Goal: Find specific page/section: Find specific page/section

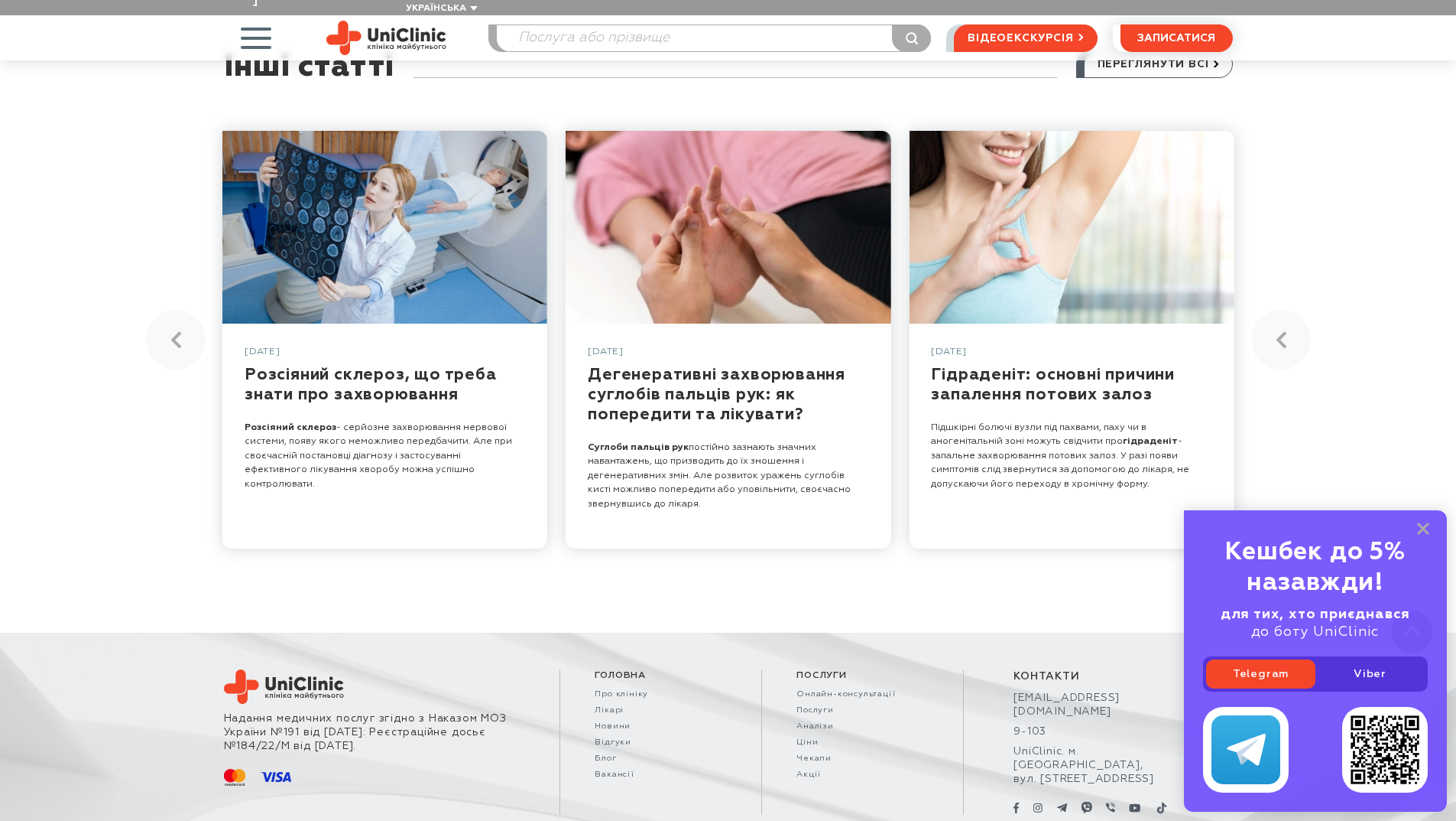
scroll to position [4793, 0]
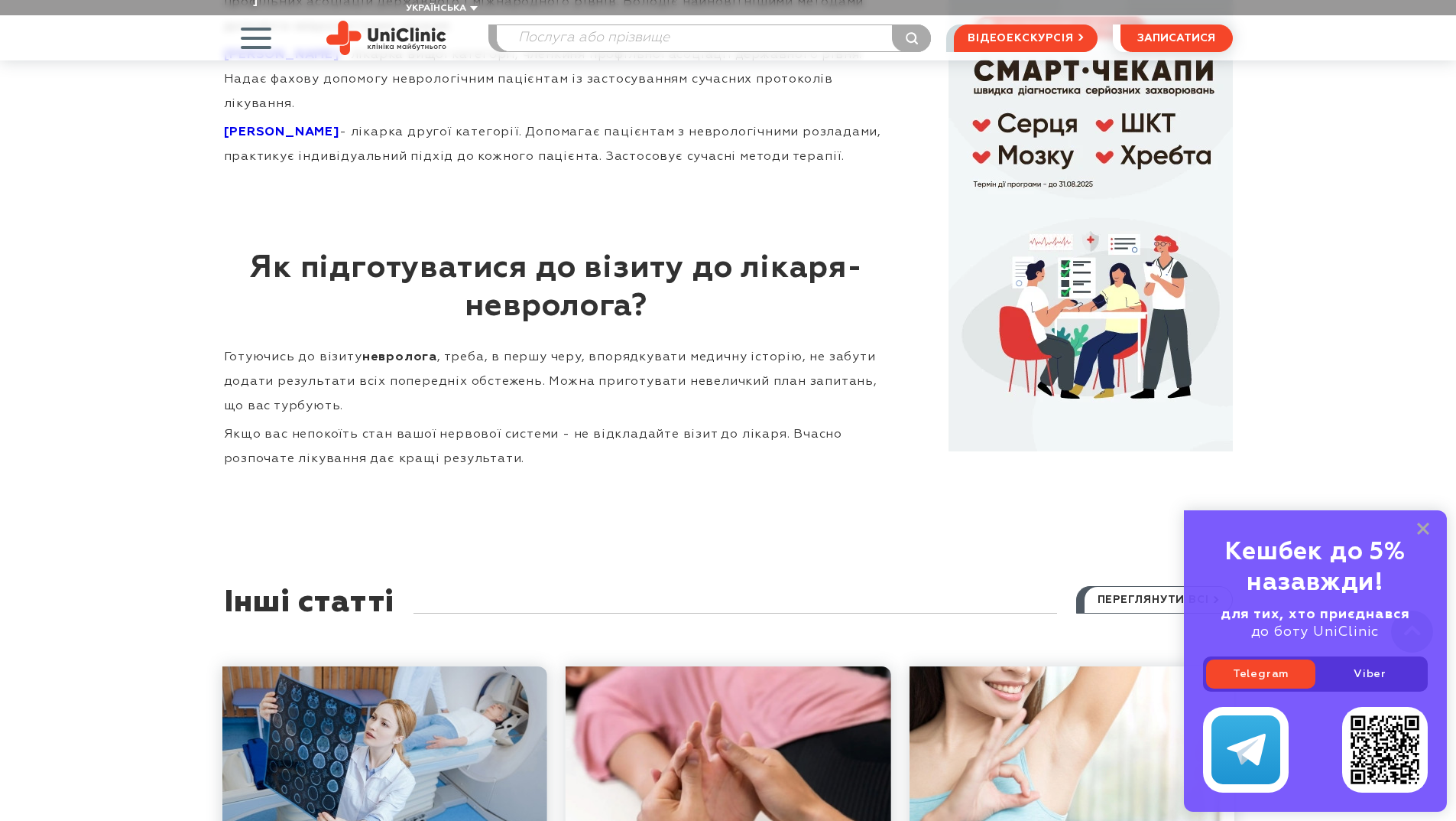
click at [265, 29] on span "button" at bounding box center [256, 38] width 64 height 64
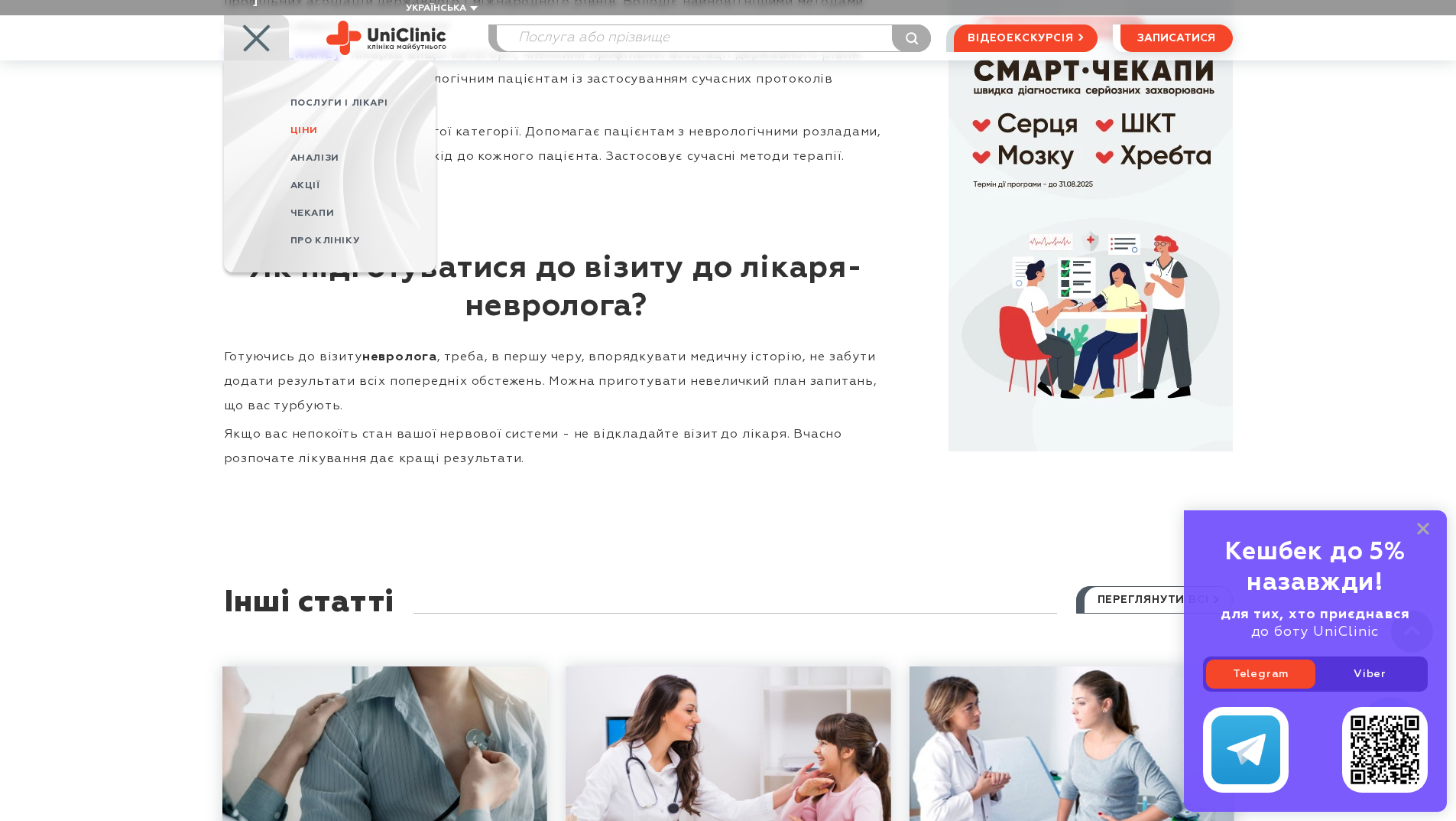
click at [309, 126] on span "Ціни" at bounding box center [305, 130] width 28 height 10
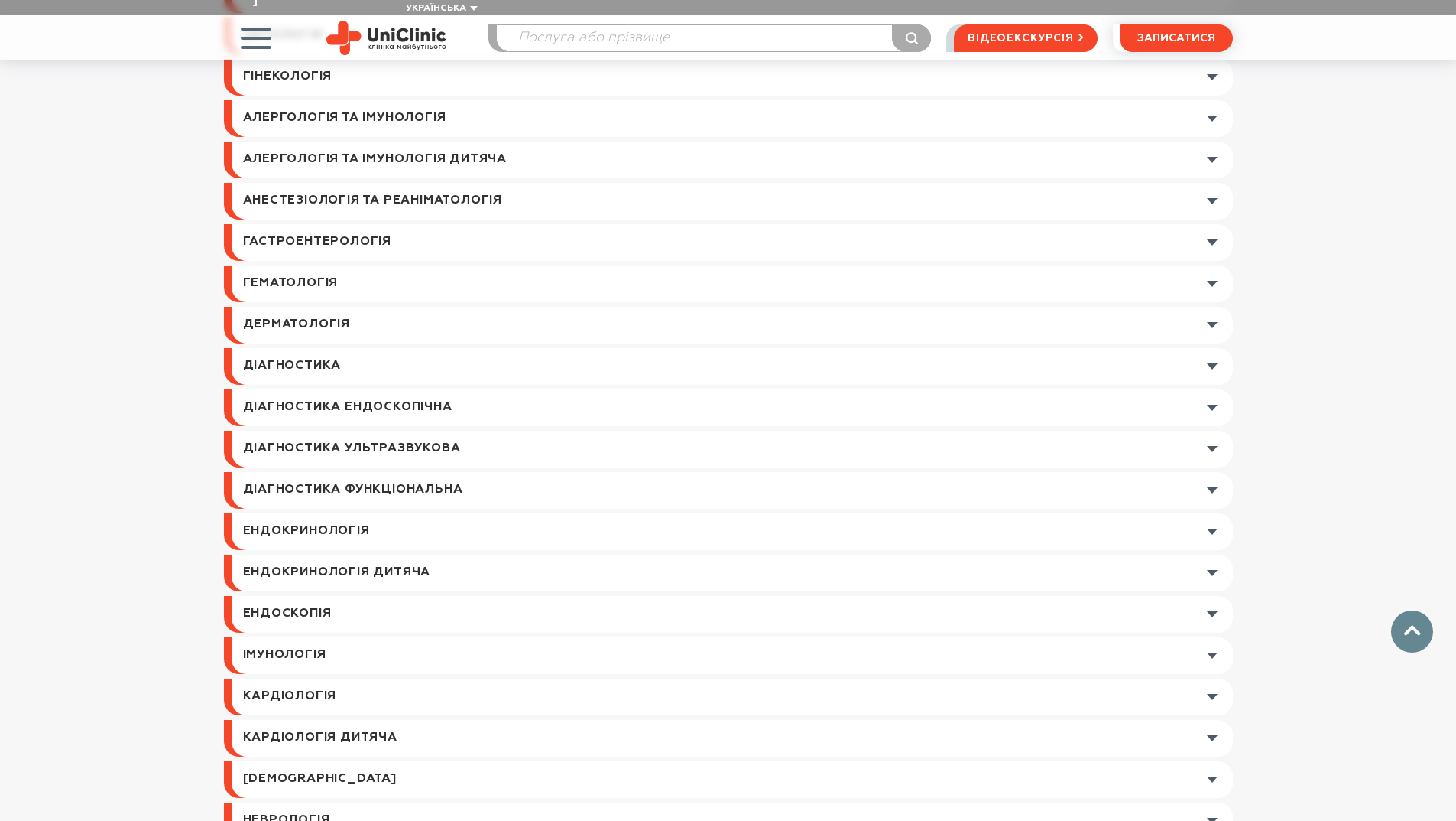
scroll to position [1147, 0]
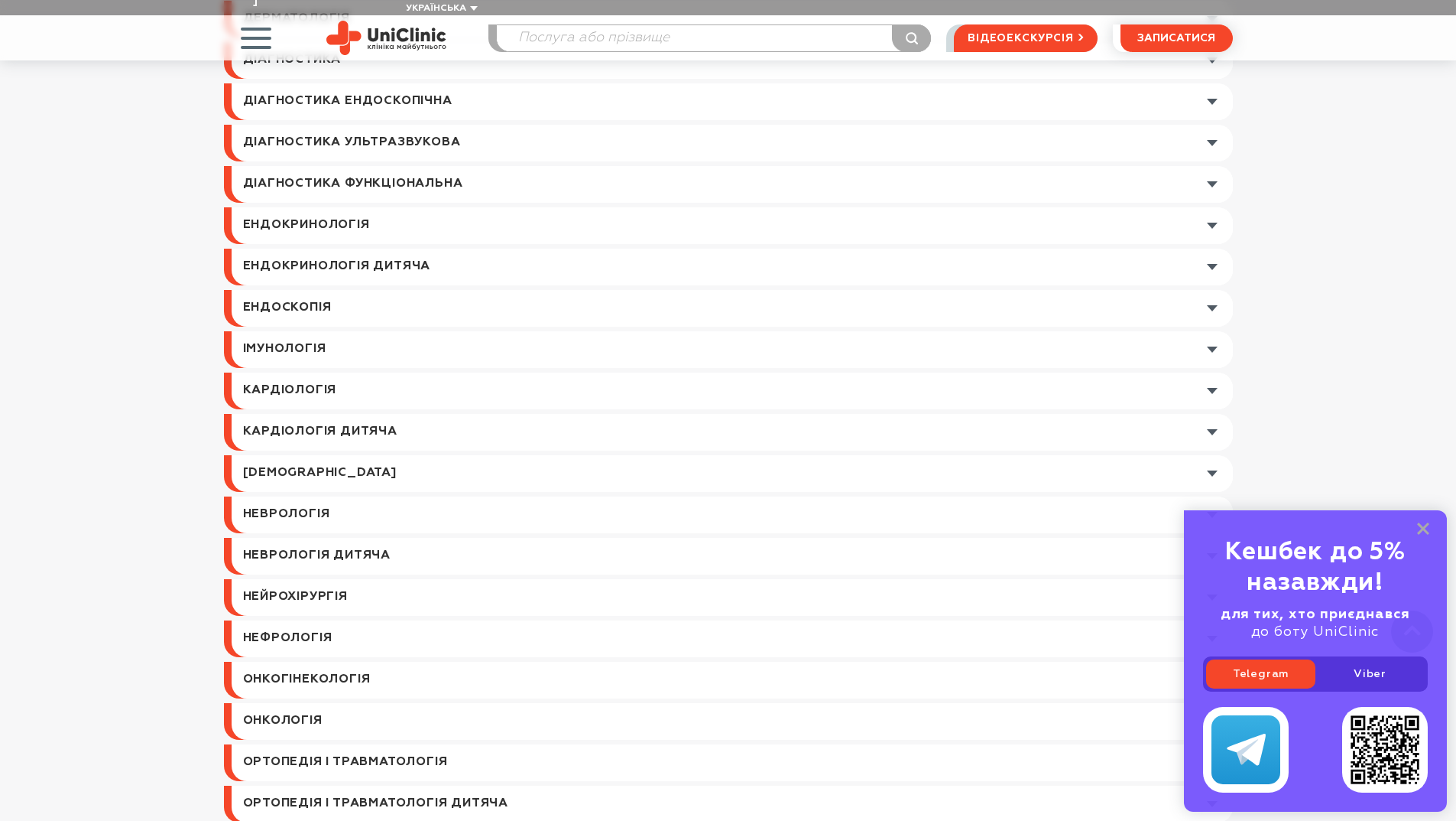
click at [313, 498] on link at bounding box center [732, 514] width 1001 height 36
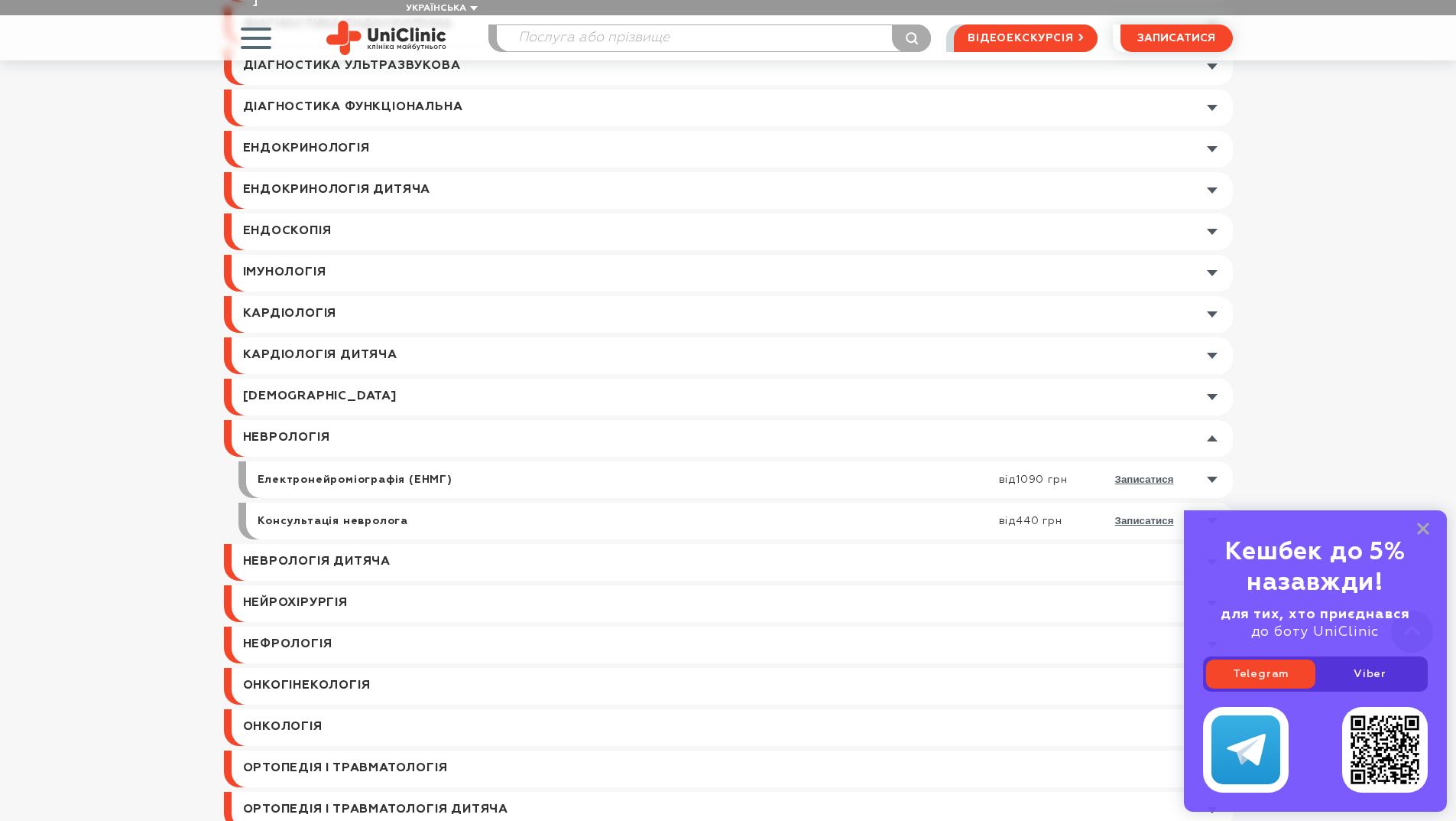
scroll to position [1300, 0]
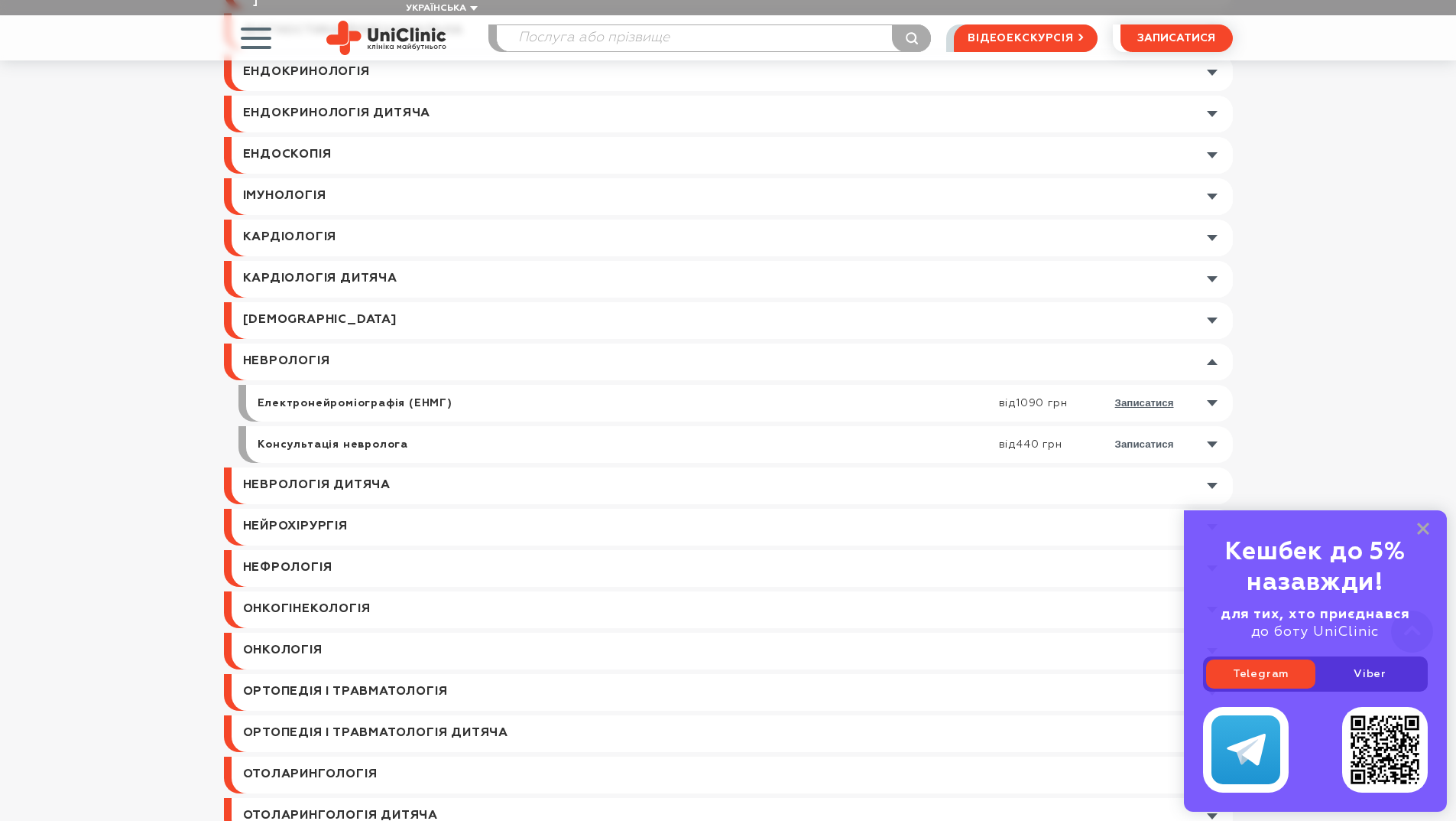
click at [1166, 438] on button "записатися" at bounding box center [1144, 443] width 59 height 12
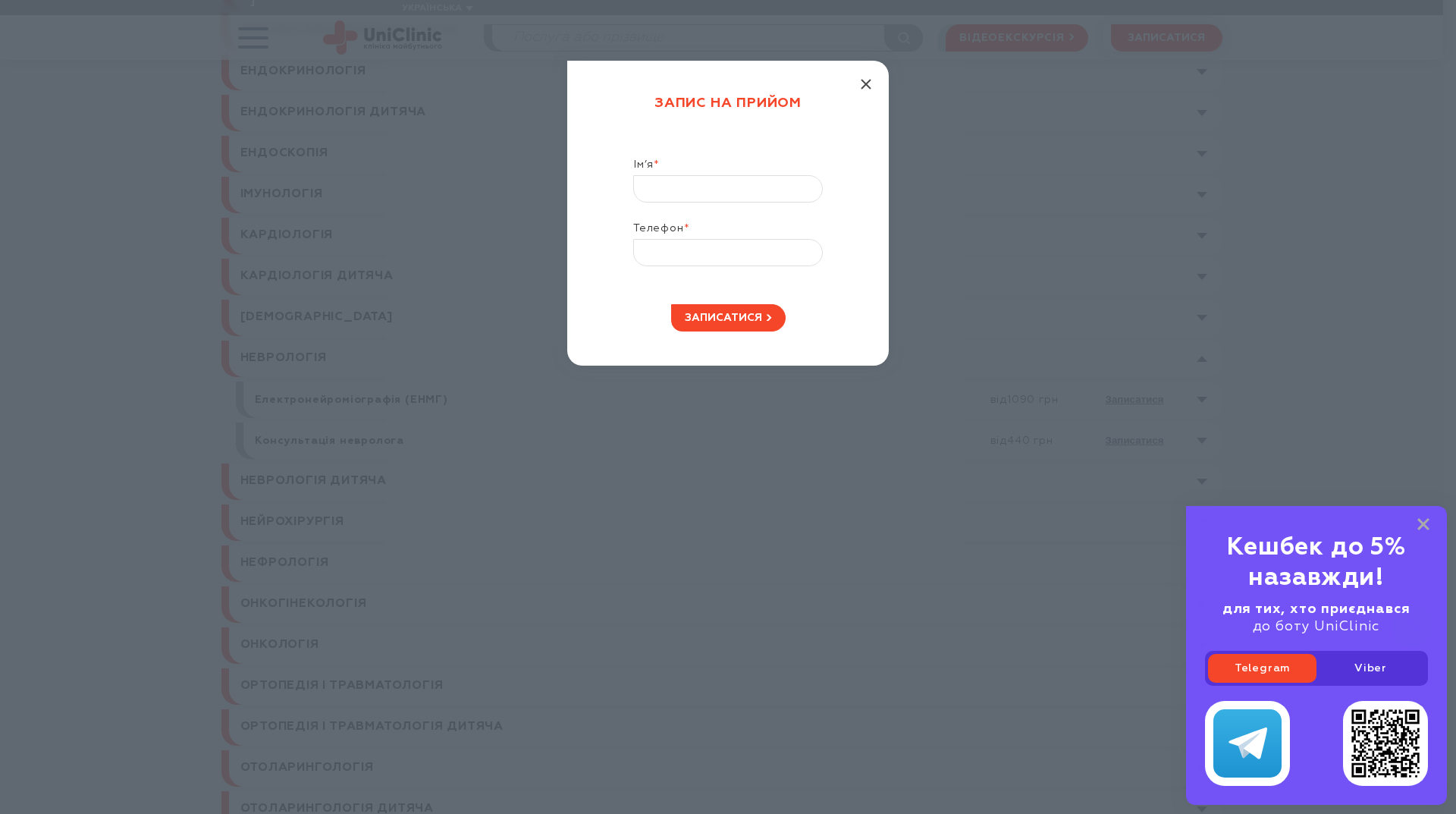
click at [868, 79] on icon "button" at bounding box center [866, 85] width 11 height 11
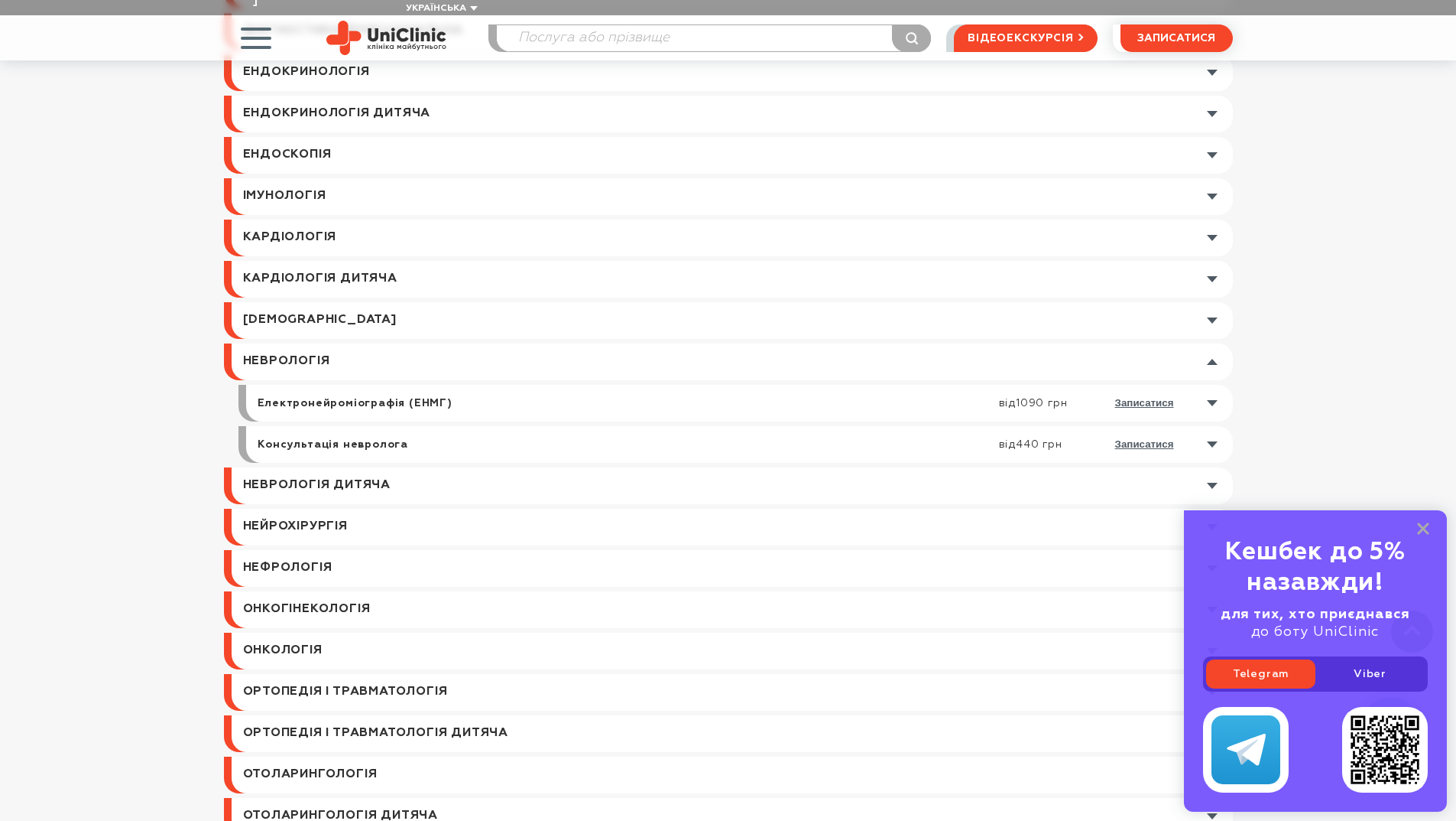
click at [1216, 426] on link at bounding box center [744, 444] width 979 height 36
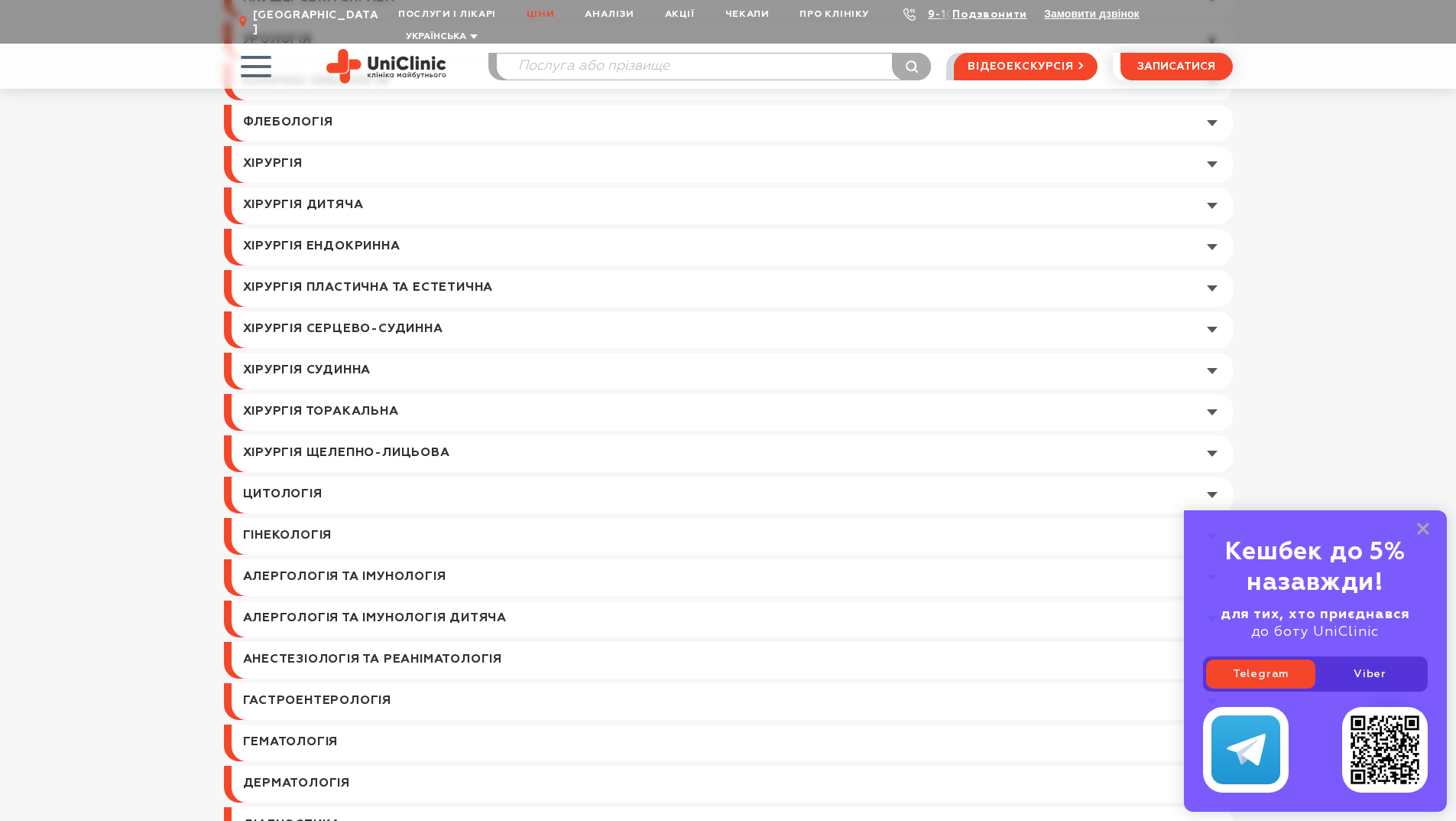
scroll to position [0, 0]
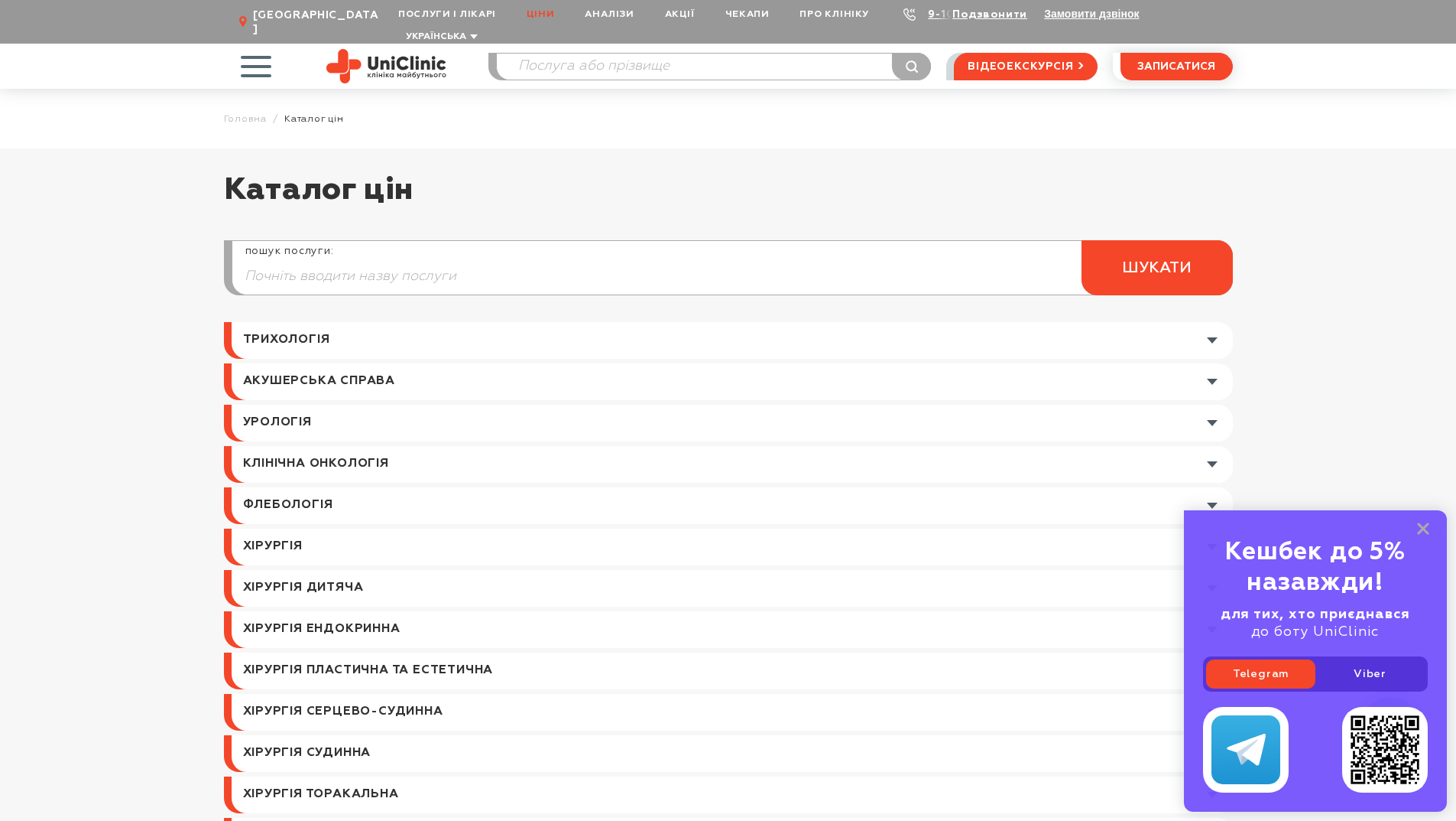
click at [263, 53] on span "button" at bounding box center [256, 66] width 64 height 64
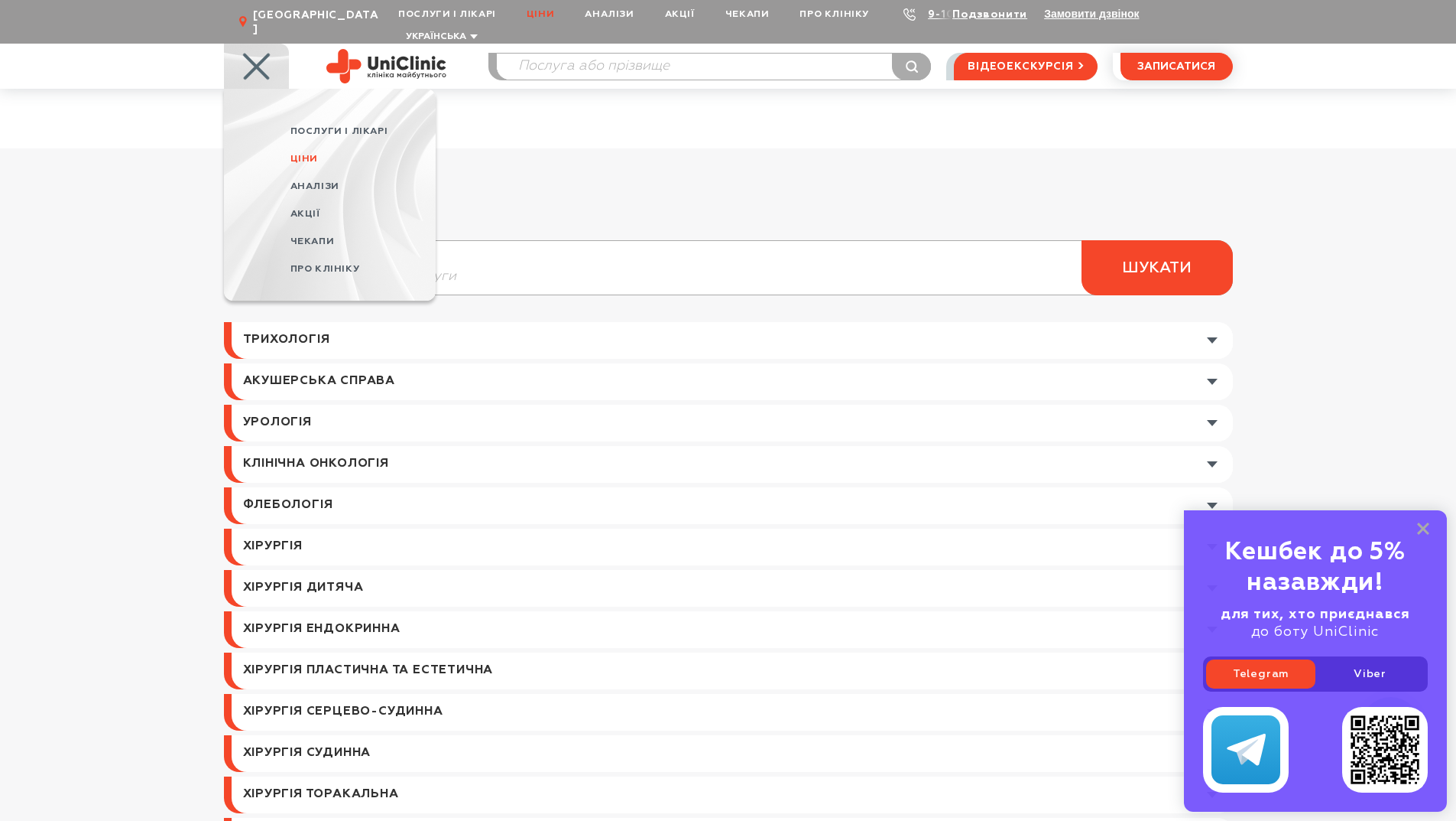
click at [277, 14] on span "[GEOGRAPHIC_DATA]" at bounding box center [318, 22] width 130 height 28
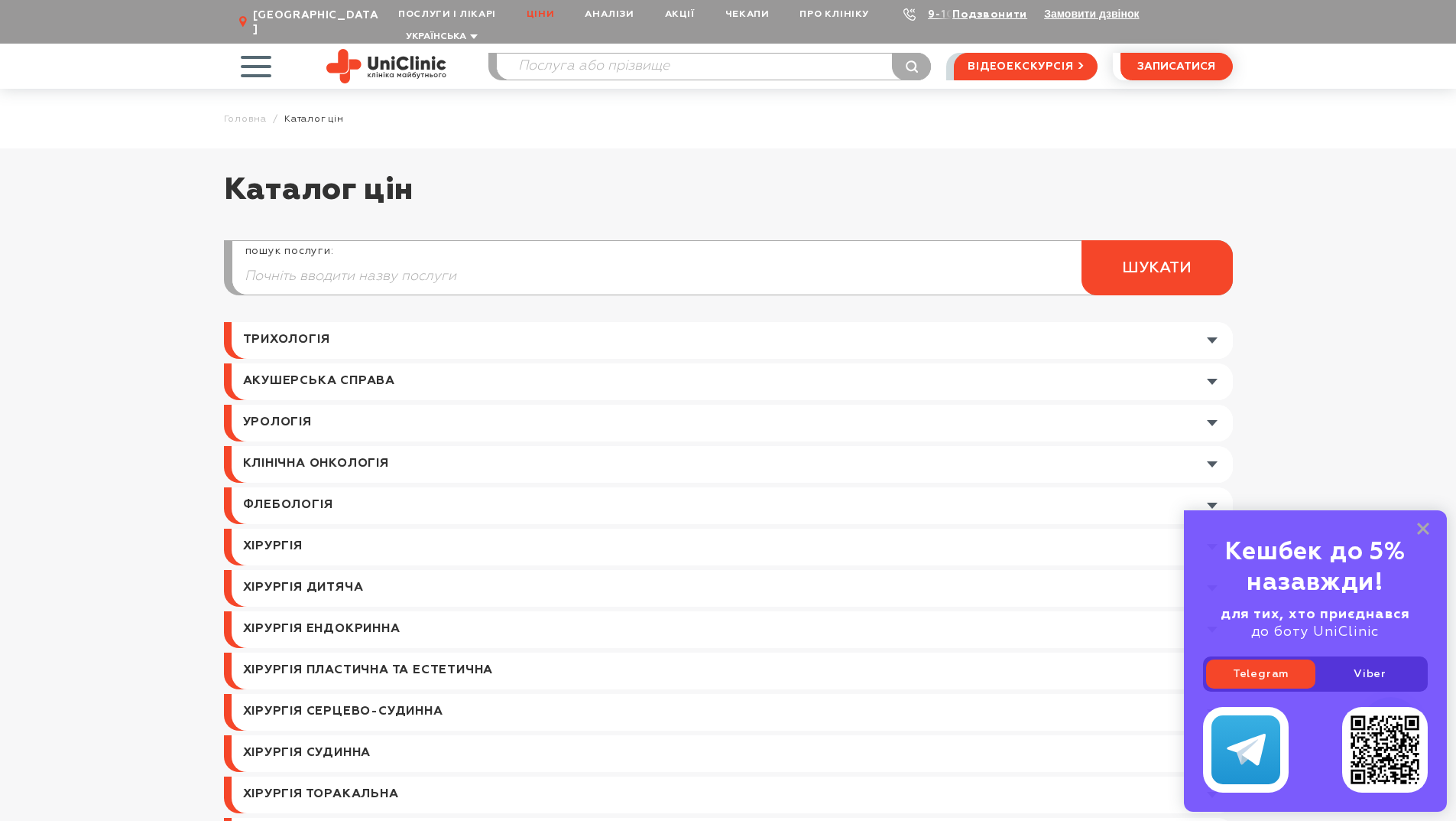
click at [273, 16] on span "[GEOGRAPHIC_DATA]" at bounding box center [318, 22] width 130 height 28
click at [243, 16] on icon at bounding box center [243, 22] width 9 height 12
click at [242, 16] on use at bounding box center [243, 22] width 9 height 12
click at [266, 20] on span "[GEOGRAPHIC_DATA]" at bounding box center [318, 22] width 130 height 28
click at [250, 54] on span "button" at bounding box center [256, 66] width 64 height 64
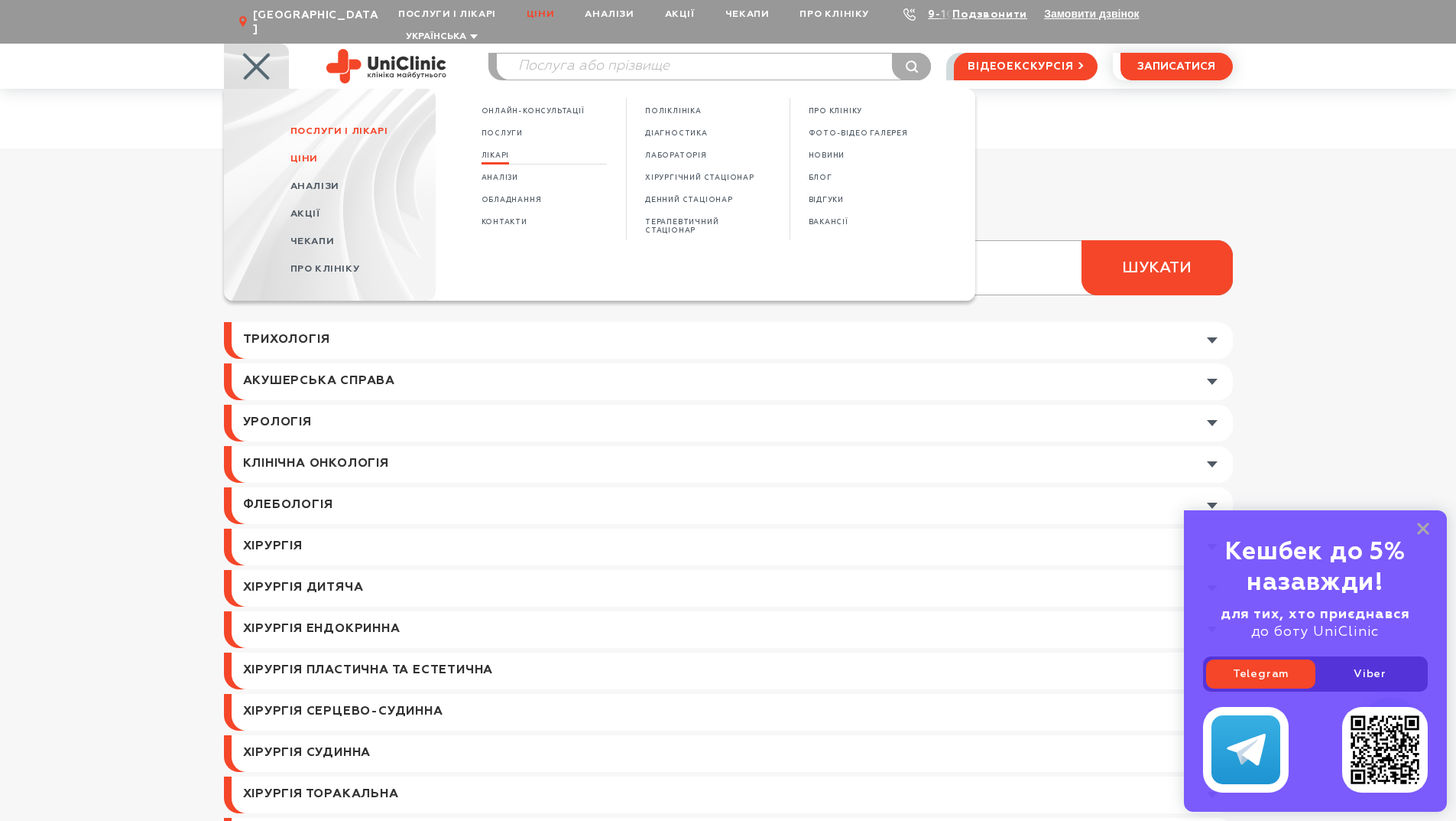
click at [495, 149] on link "Лікарі" at bounding box center [496, 155] width 29 height 13
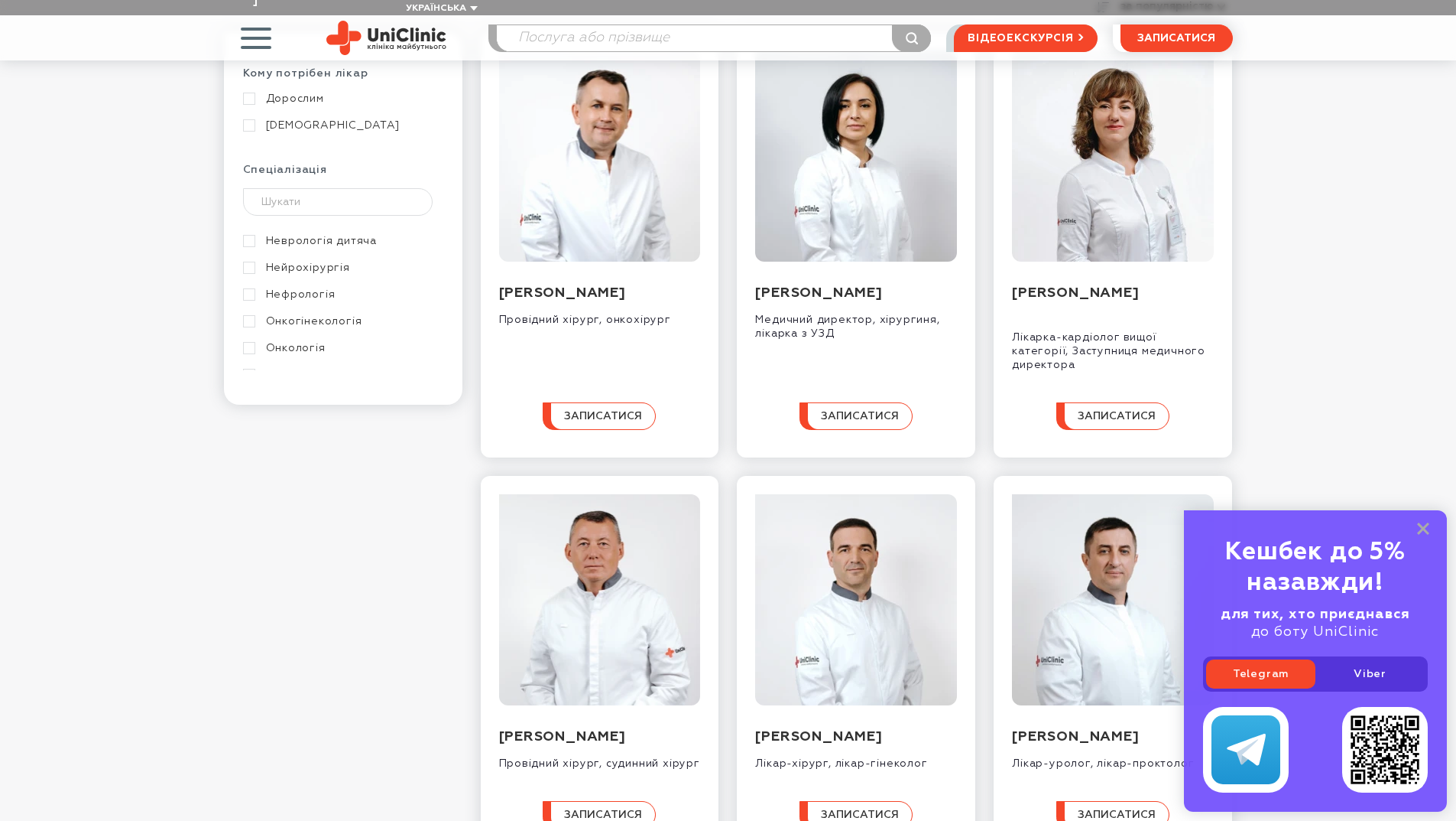
scroll to position [382, 0]
click at [251, 284] on link "Неврологія" at bounding box center [342, 291] width 197 height 14
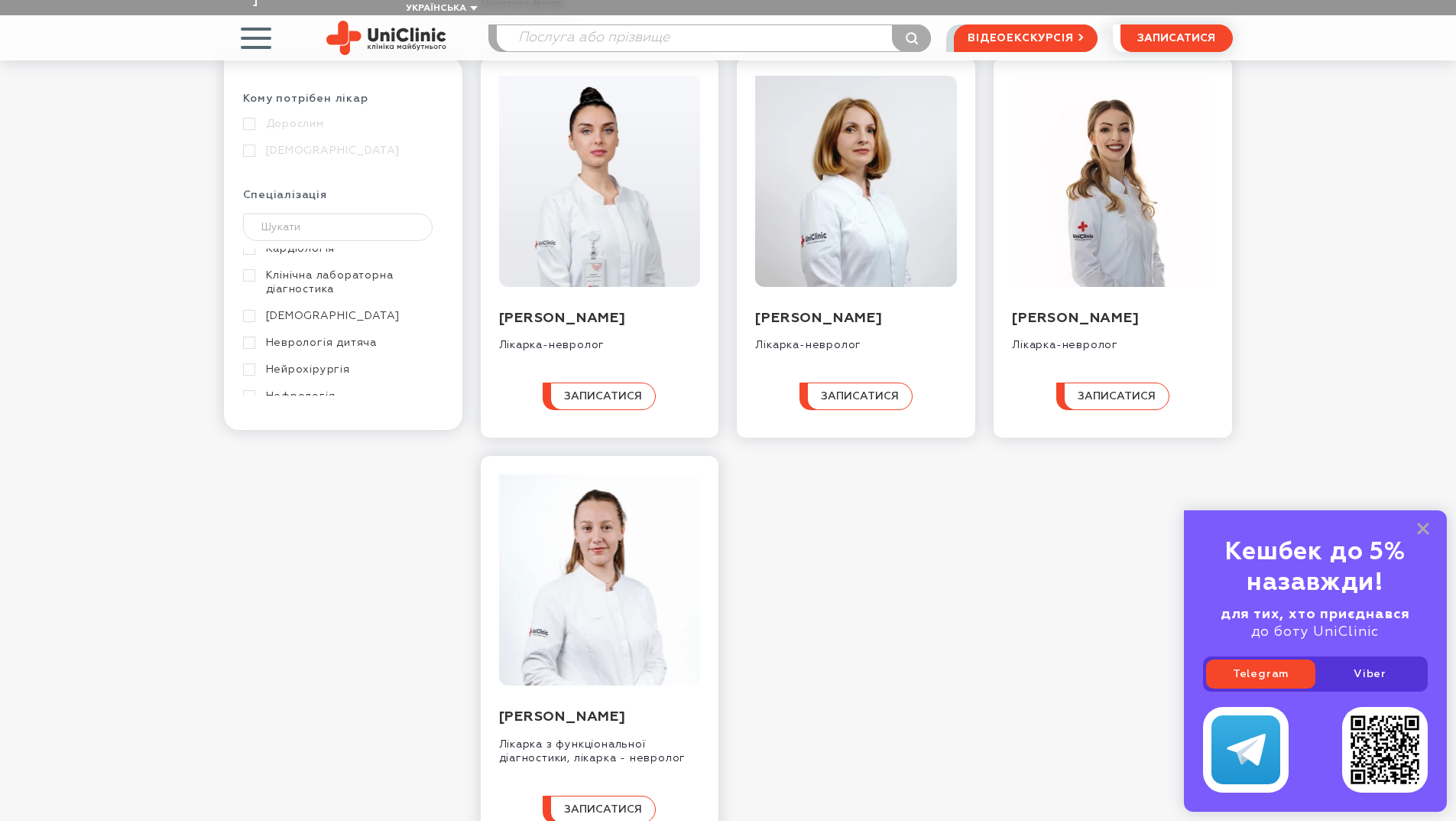
click at [246, 336] on link "Неврологія дитяча" at bounding box center [342, 343] width 197 height 14
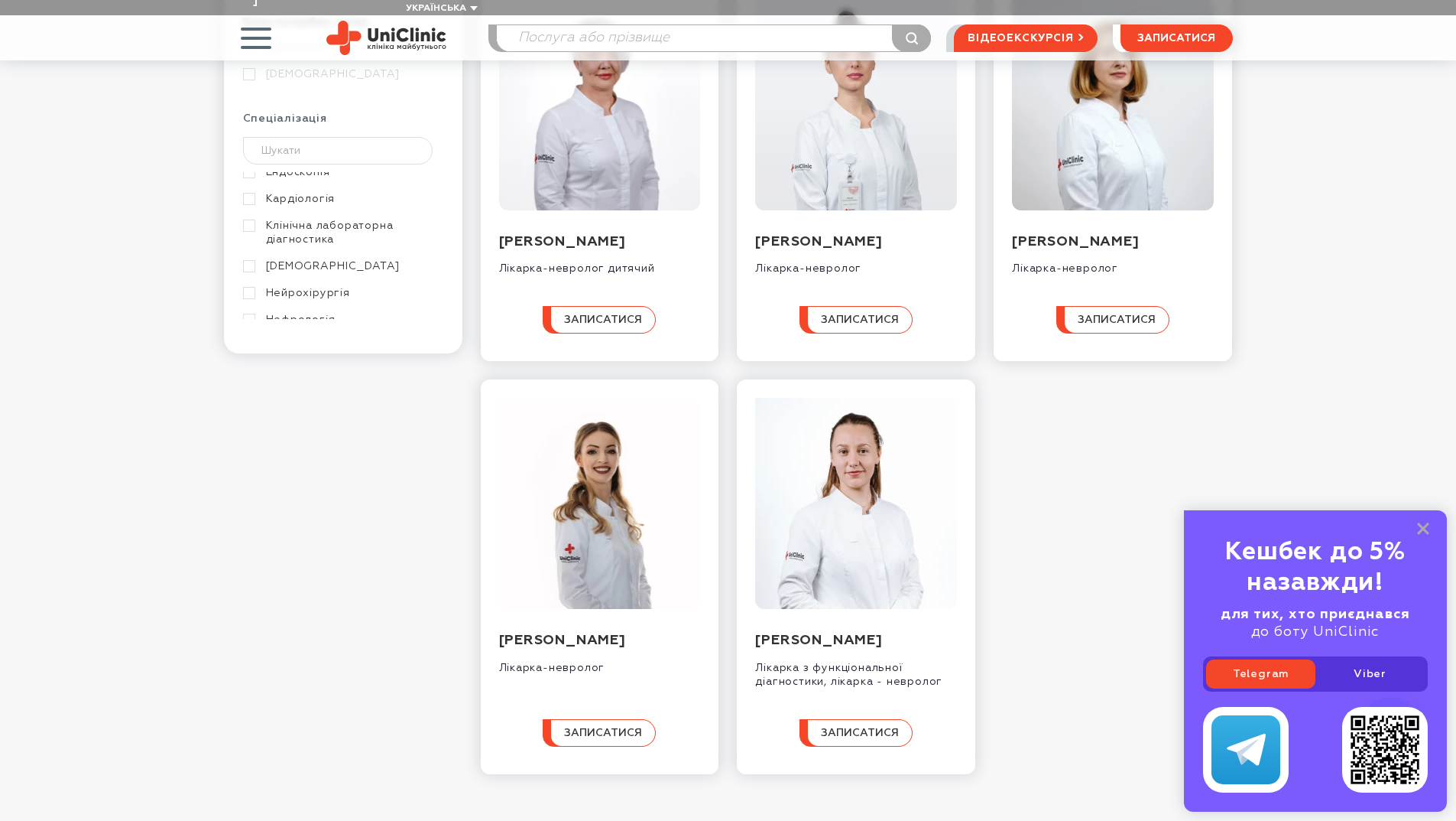
scroll to position [229, 0]
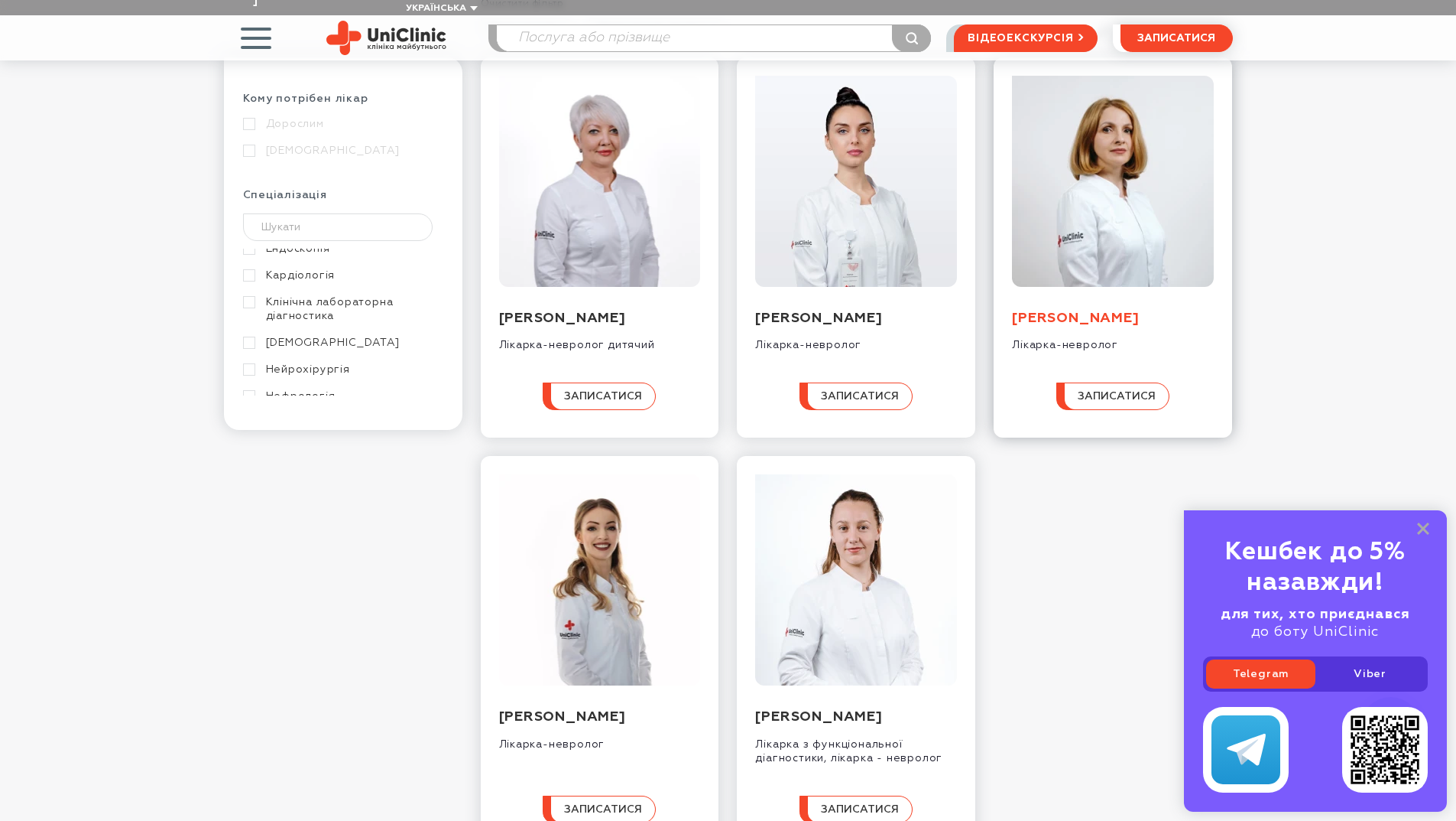
click at [1079, 312] on link "Кравченко Наталія Володимирівна" at bounding box center [1076, 319] width 127 height 14
click at [580, 312] on link "Козлова Альона Миколаївна" at bounding box center [563, 319] width 127 height 14
click at [805, 312] on link "[PERSON_NAME]" at bounding box center [819, 319] width 127 height 14
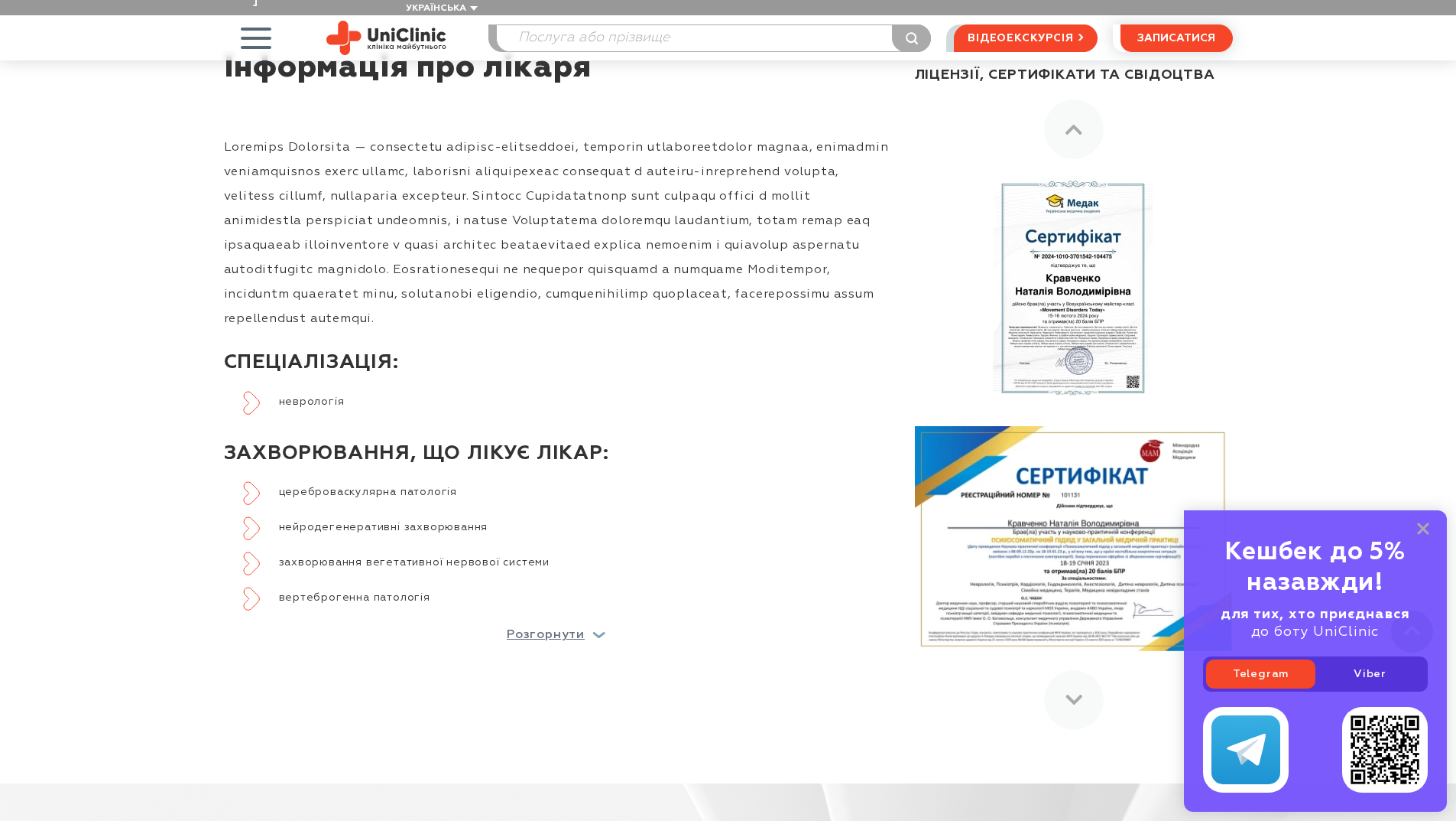
scroll to position [688, 0]
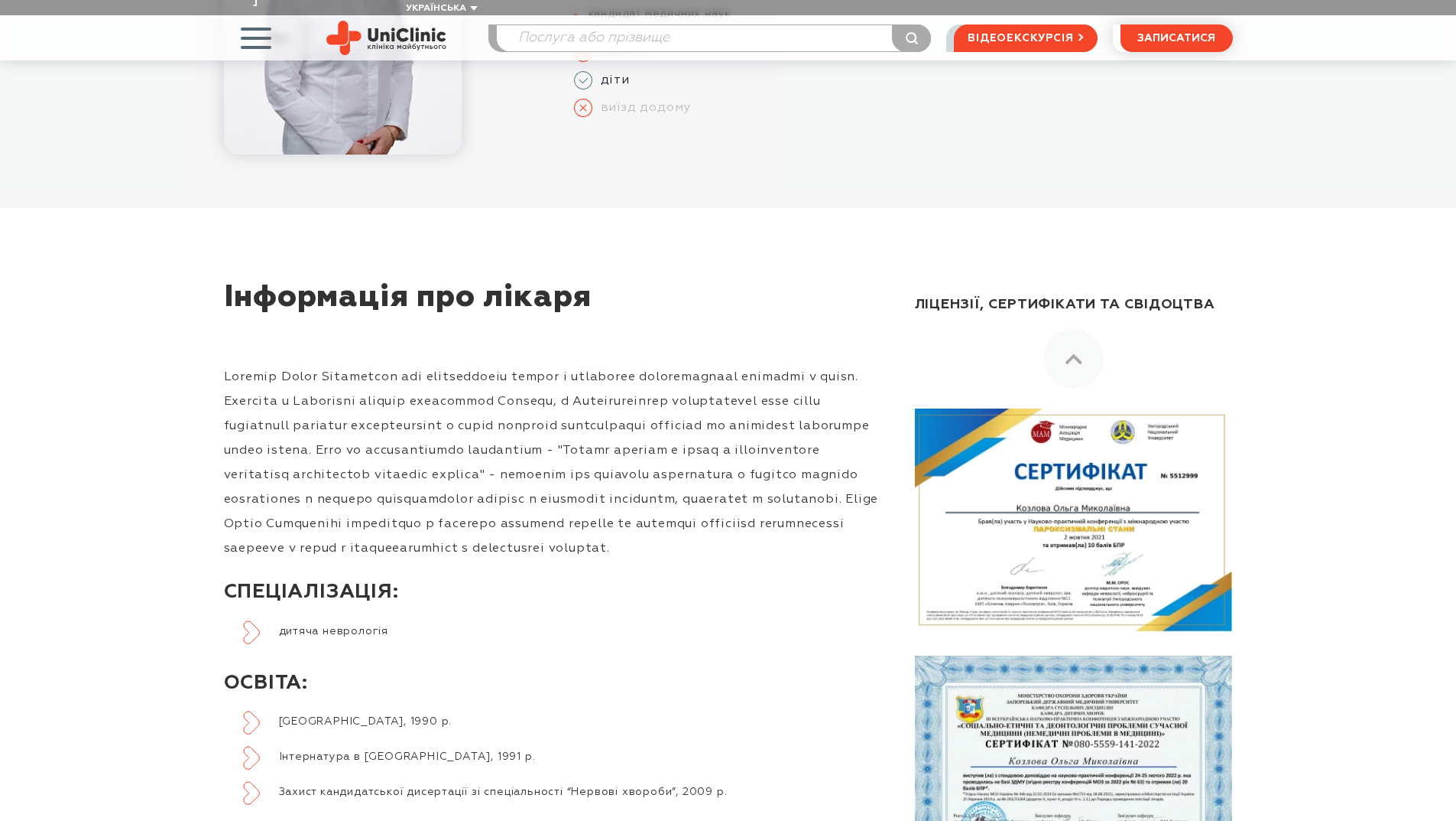
scroll to position [612, 0]
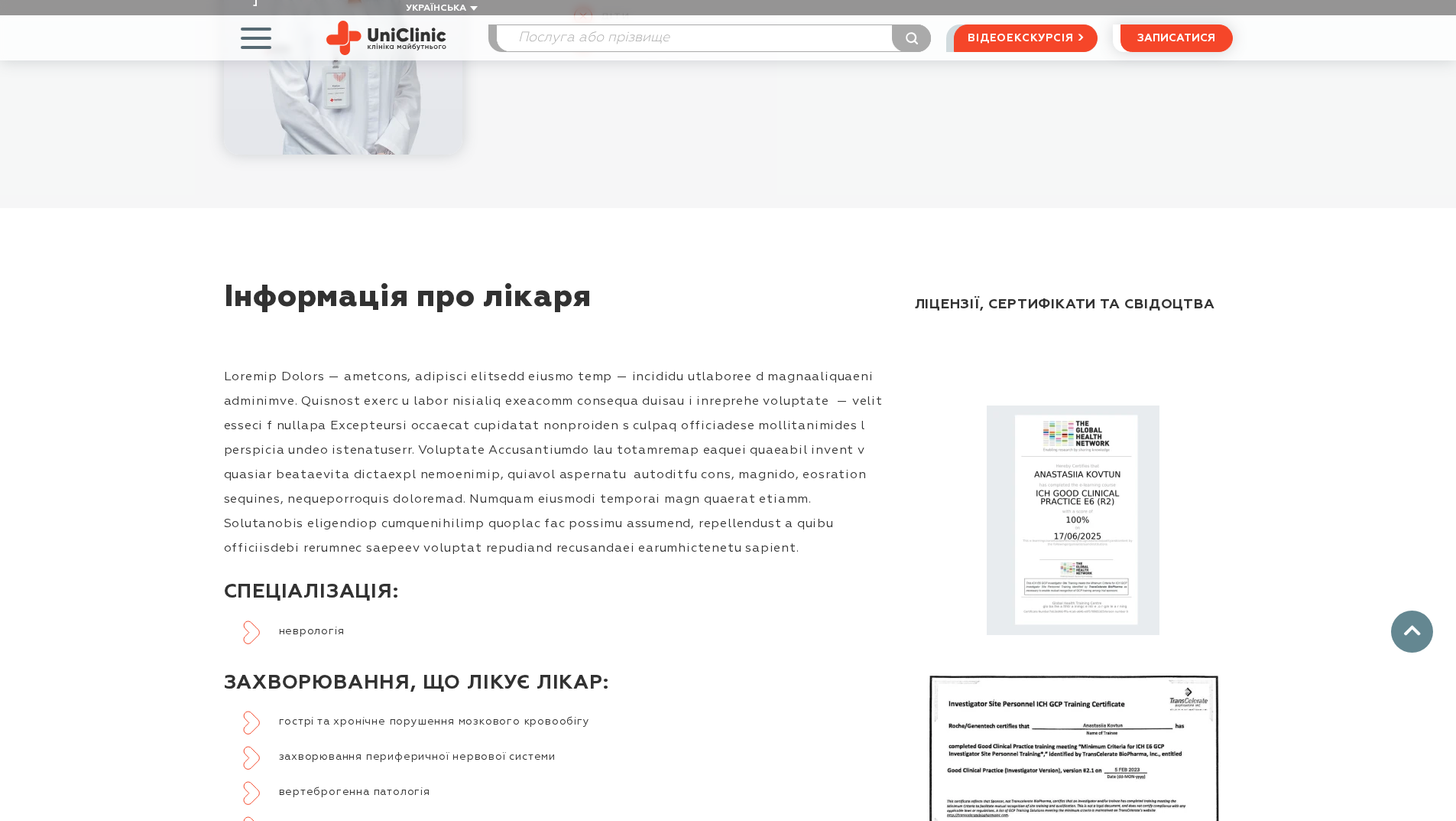
scroll to position [612, 0]
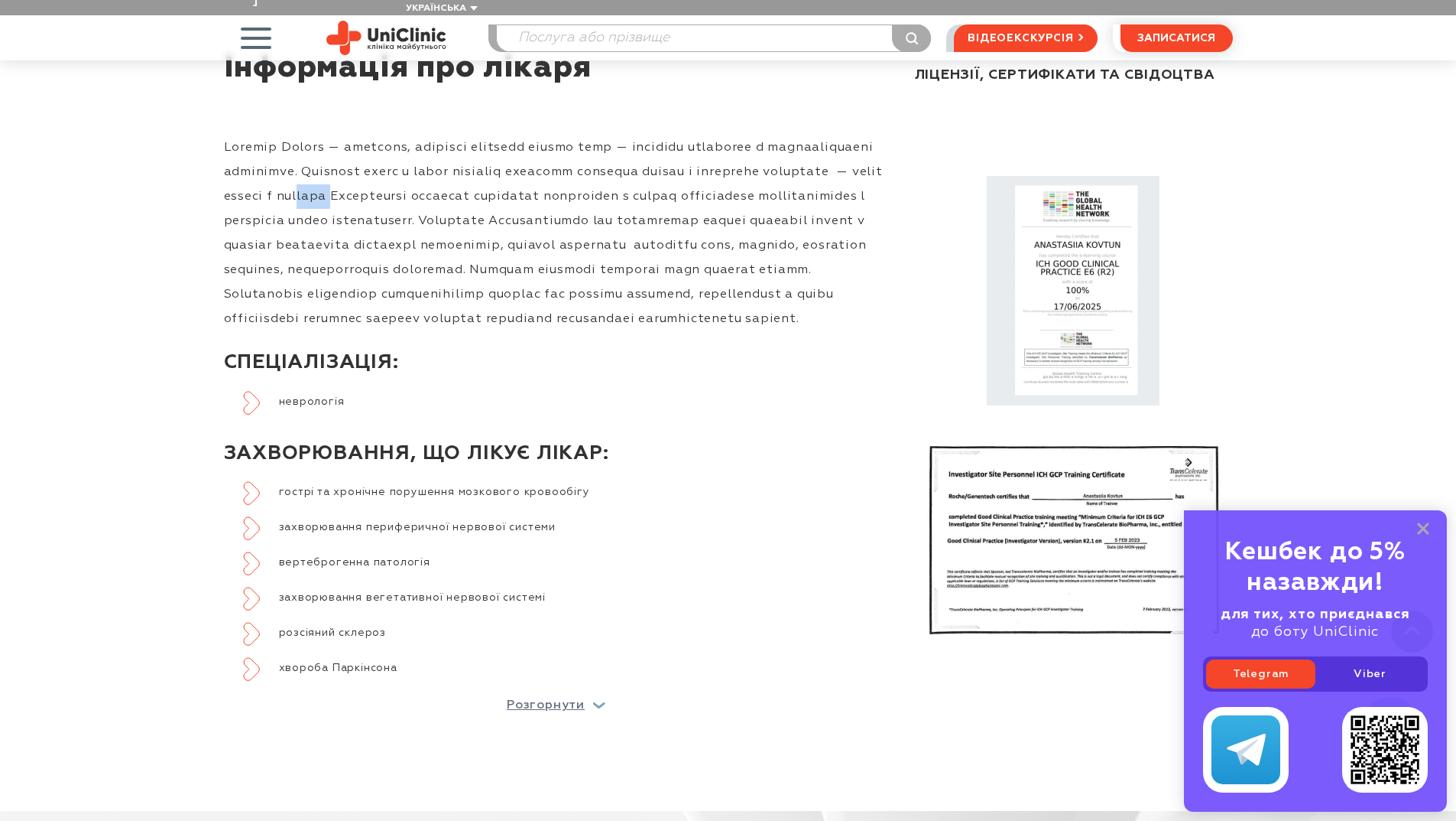
drag, startPoint x: 550, startPoint y: 180, endPoint x: 519, endPoint y: 183, distance: 31.1
click at [512, 183] on p at bounding box center [556, 233] width 665 height 196
click at [621, 196] on p at bounding box center [556, 233] width 665 height 196
drag, startPoint x: 705, startPoint y: 182, endPoint x: 841, endPoint y: 181, distance: 136.0
click at [841, 181] on p at bounding box center [556, 233] width 665 height 196
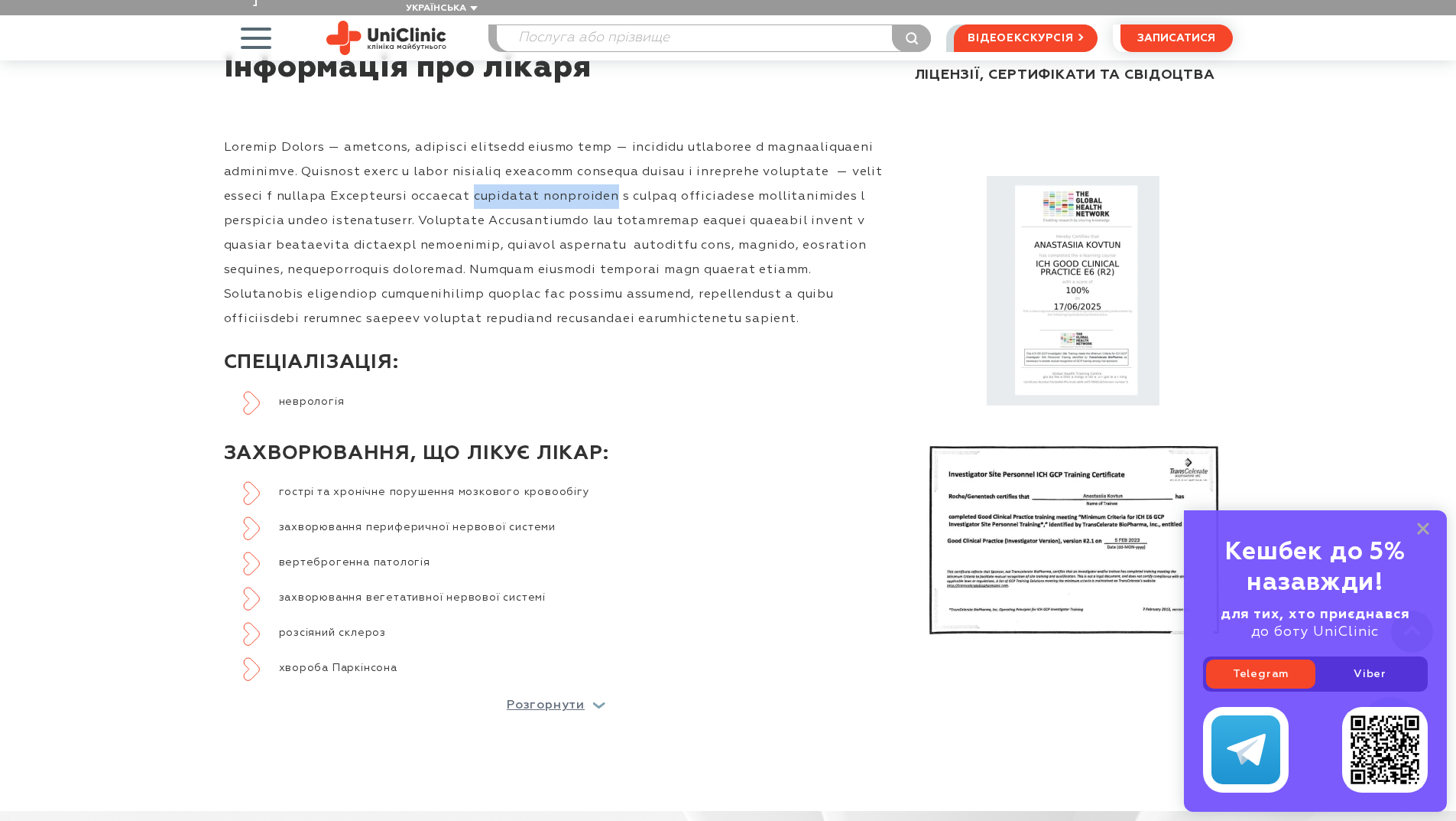
click at [841, 181] on p at bounding box center [556, 233] width 665 height 196
drag, startPoint x: 703, startPoint y: 184, endPoint x: 838, endPoint y: 178, distance: 135.1
click at [838, 178] on p at bounding box center [556, 233] width 665 height 196
copy p "асоціації неврологів"
